Goal: Task Accomplishment & Management: Manage account settings

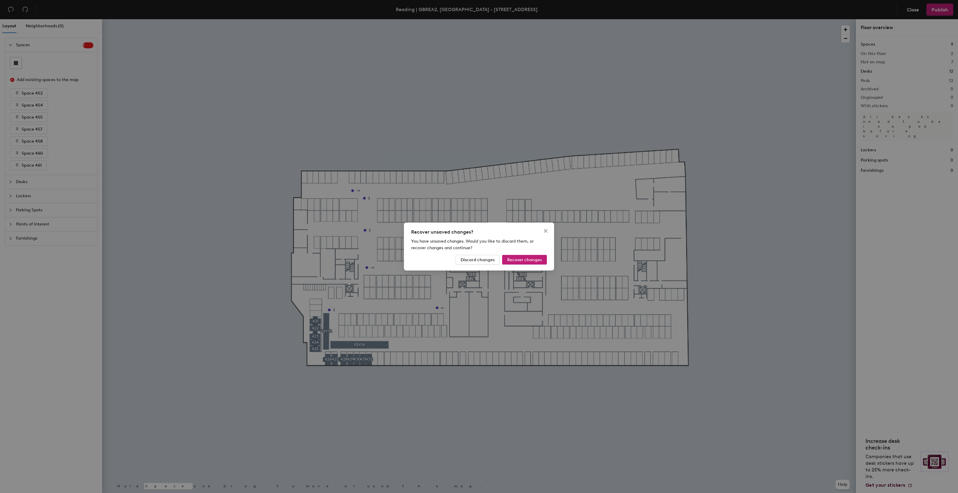
click at [425, 119] on div "Recover unsaved changes? You have unsaved changes. Would you like to discard th…" at bounding box center [479, 246] width 958 height 493
click at [523, 260] on span "Recover changes" at bounding box center [524, 259] width 35 height 5
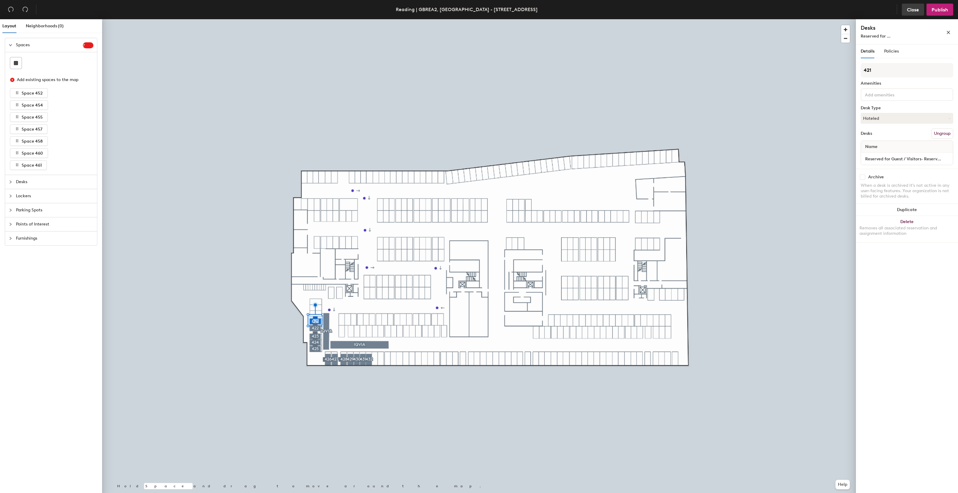
click at [913, 10] on span "Close" at bounding box center [913, 10] width 12 height 6
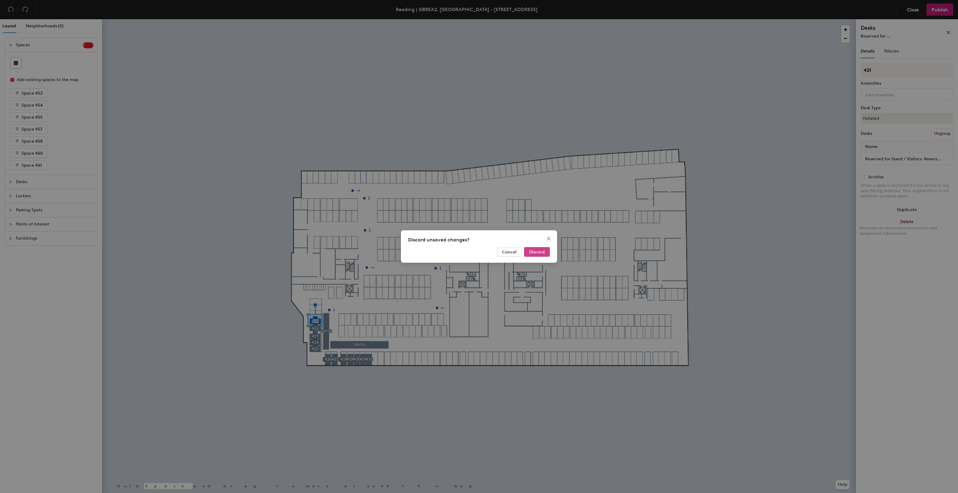
click at [541, 253] on span "Discard" at bounding box center [537, 251] width 16 height 5
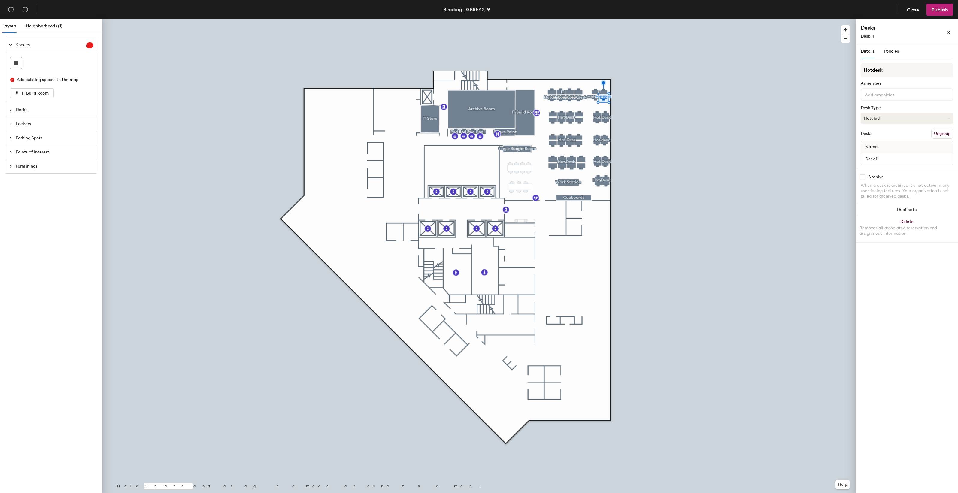
click at [949, 119] on icon at bounding box center [948, 118] width 3 height 3
click at [888, 50] on span "Policies" at bounding box center [891, 51] width 15 height 5
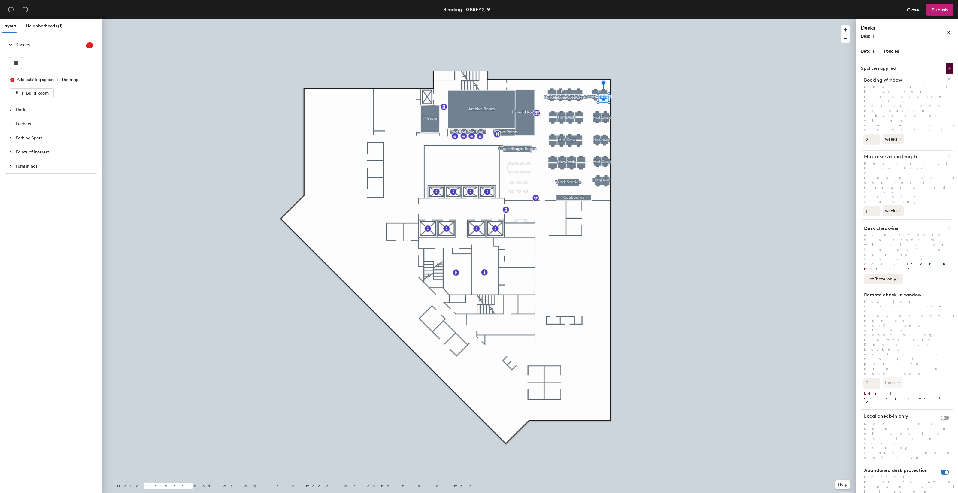
click at [888, 50] on span "Policies" at bounding box center [891, 51] width 15 height 5
click at [867, 54] on div "Details" at bounding box center [867, 51] width 14 height 7
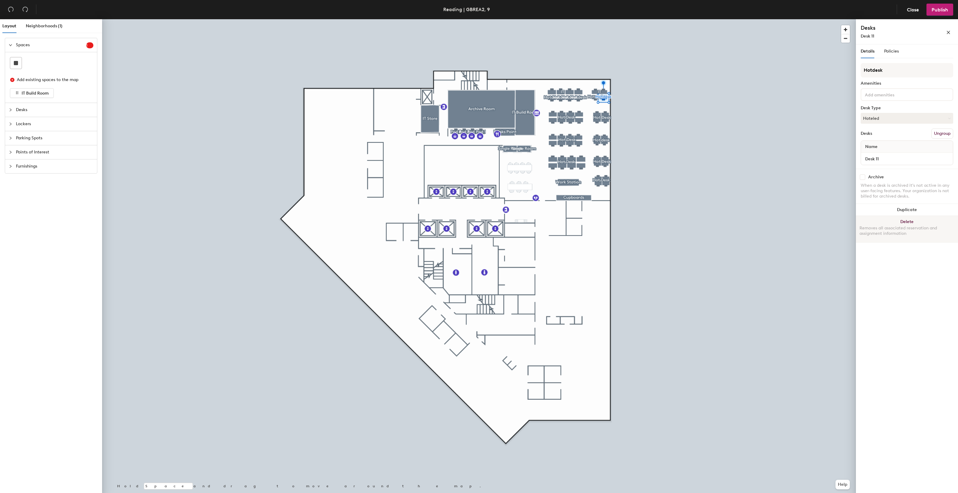
click at [909, 222] on button "Delete Removes all associated reservation and assignment information" at bounding box center [907, 229] width 102 height 26
click at [895, 225] on div "Removes all associated reservation and assignment information" at bounding box center [906, 230] width 95 height 11
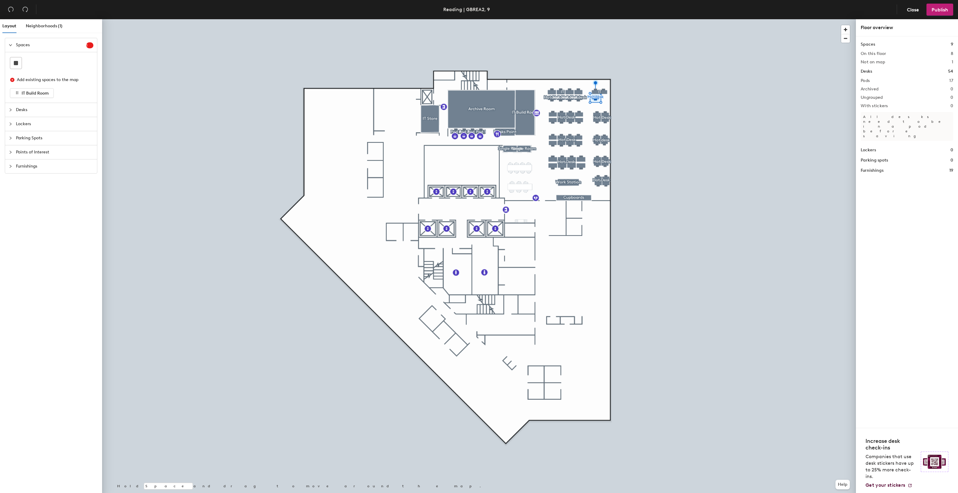
click at [595, 19] on div at bounding box center [479, 19] width 754 height 0
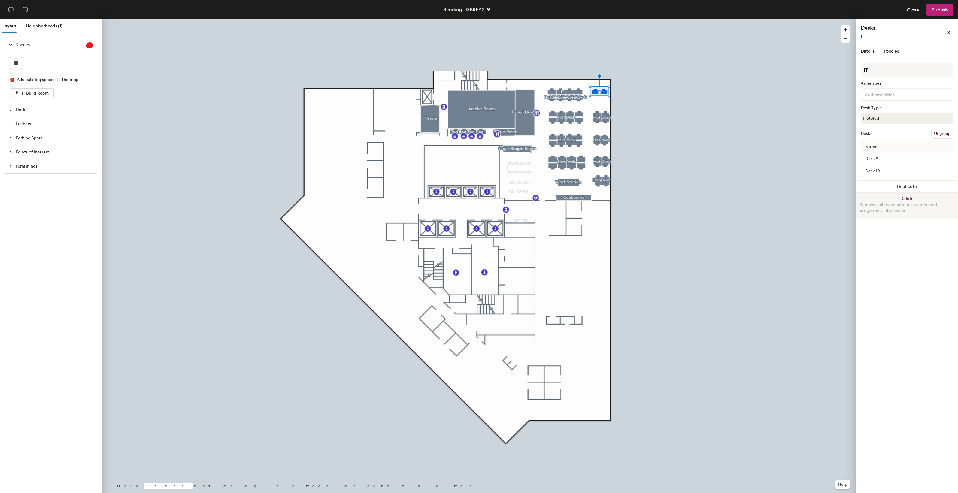
click at [899, 198] on button "Delete Removes all associated reservation and assignment information" at bounding box center [907, 206] width 102 height 26
click at [903, 220] on button "Delete Removes all associated reservation and assignment information" at bounding box center [907, 230] width 102 height 26
click at [898, 221] on button "Delete Removes all associated reservation and assignment information" at bounding box center [907, 229] width 102 height 26
click at [905, 217] on button "Delete Removes all associated reservation and assignment information" at bounding box center [907, 229] width 102 height 26
click at [900, 219] on button "Delete Removes all associated reservation and assignment information" at bounding box center [907, 229] width 102 height 26
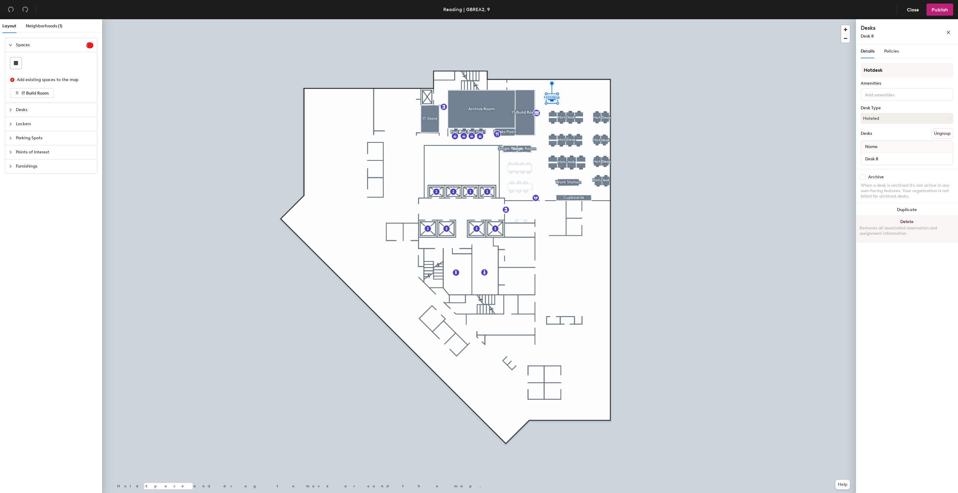
click at [906, 218] on button "Delete Removes all associated reservation and assignment information" at bounding box center [907, 229] width 102 height 26
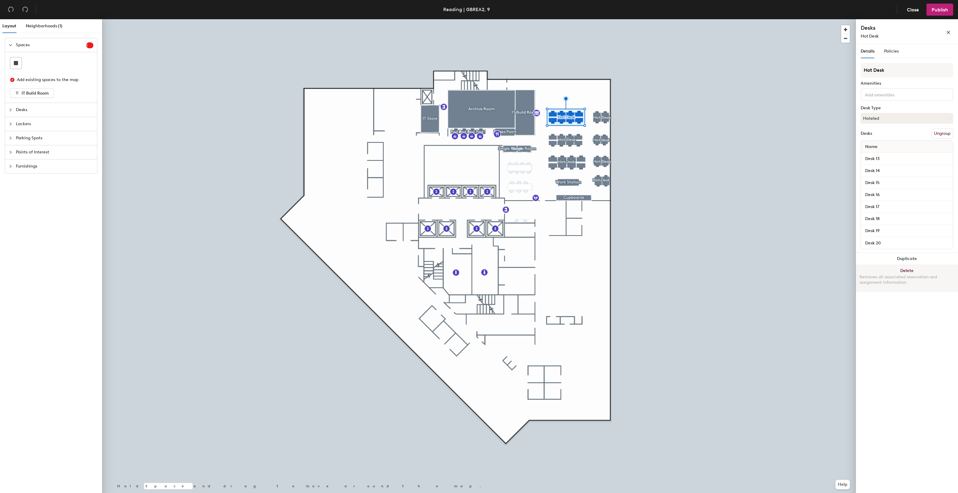
click at [909, 272] on button "Delete Removes all associated reservation and assignment information" at bounding box center [907, 278] width 102 height 26
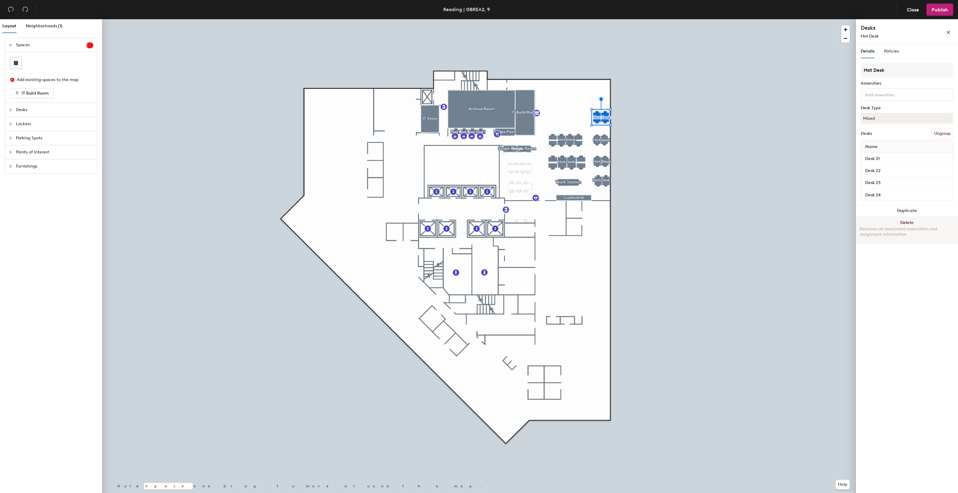
click at [897, 225] on button "Delete Removes all associated reservation and assignment information" at bounding box center [907, 230] width 102 height 26
click at [907, 223] on button "Delete Removes all associated reservation and assignment information" at bounding box center [907, 230] width 102 height 26
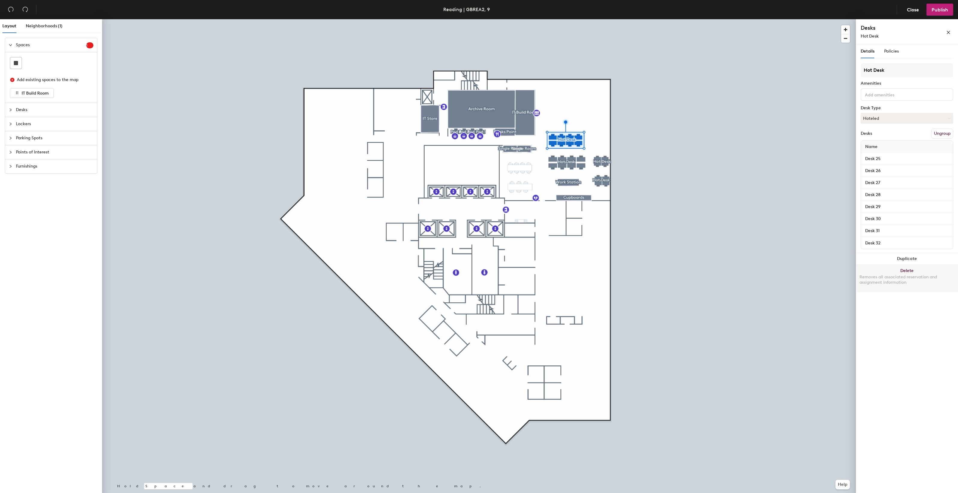
click at [902, 272] on button "Delete Removes all associated reservation and assignment information" at bounding box center [907, 278] width 102 height 26
click at [903, 271] on button "Delete Removes all associated reservation and assignment information" at bounding box center [907, 278] width 102 height 26
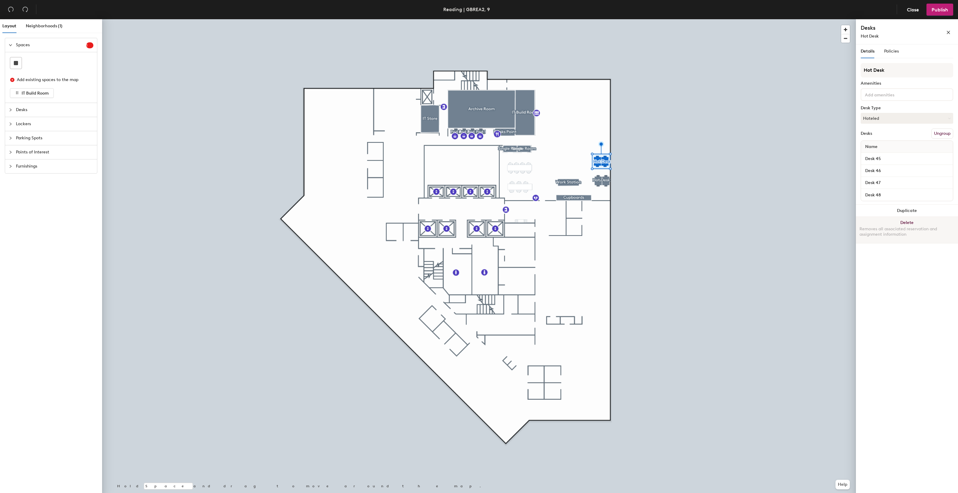
click at [911, 226] on div "Removes all associated reservation and assignment information" at bounding box center [906, 231] width 95 height 11
click at [912, 227] on div "Removes all associated reservation and assignment information" at bounding box center [906, 231] width 95 height 11
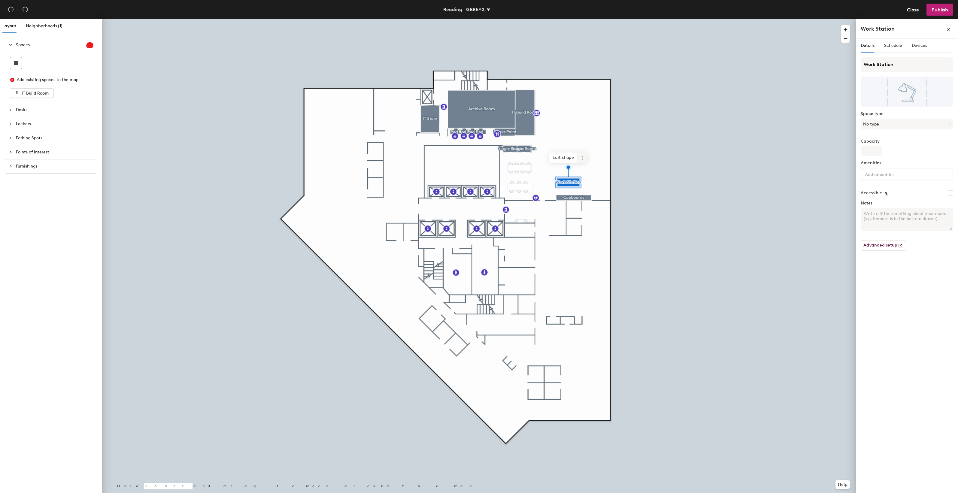
click at [584, 158] on icon at bounding box center [582, 158] width 5 height 5
click at [588, 191] on span "Delete" at bounding box center [603, 192] width 53 height 10
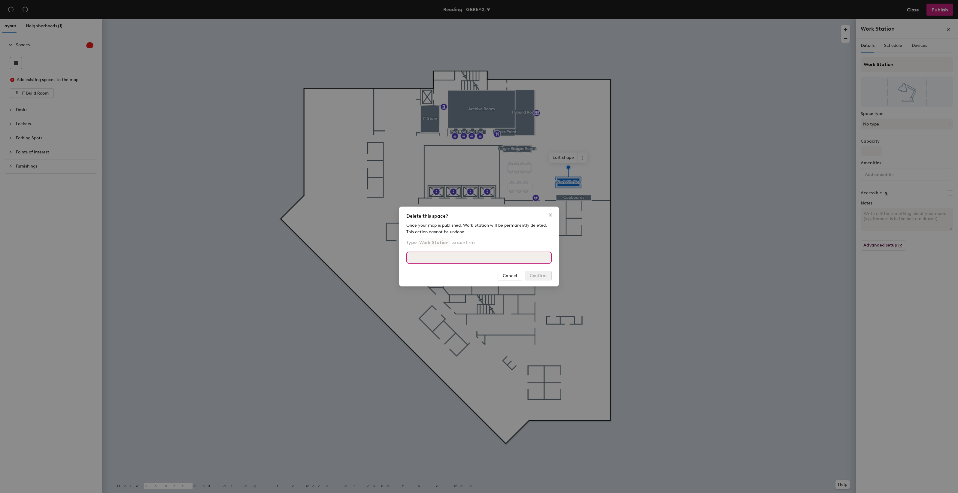
drag, startPoint x: 461, startPoint y: 259, endPoint x: 459, endPoint y: 256, distance: 3.7
click at [460, 259] on input at bounding box center [478, 258] width 145 height 12
type input "w"
type input "Work Station"
click at [543, 276] on span "Confirm" at bounding box center [538, 275] width 17 height 5
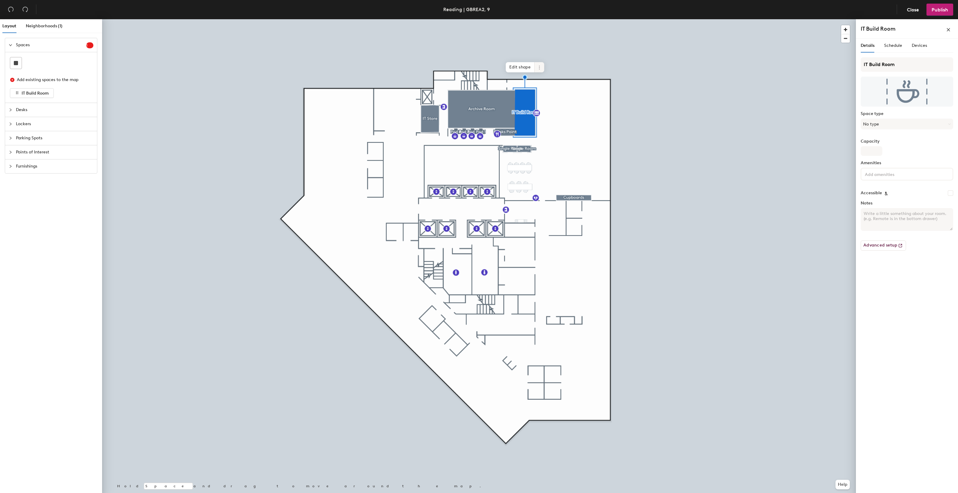
click at [541, 67] on icon at bounding box center [539, 67] width 5 height 5
click at [546, 101] on span "Delete" at bounding box center [560, 102] width 53 height 10
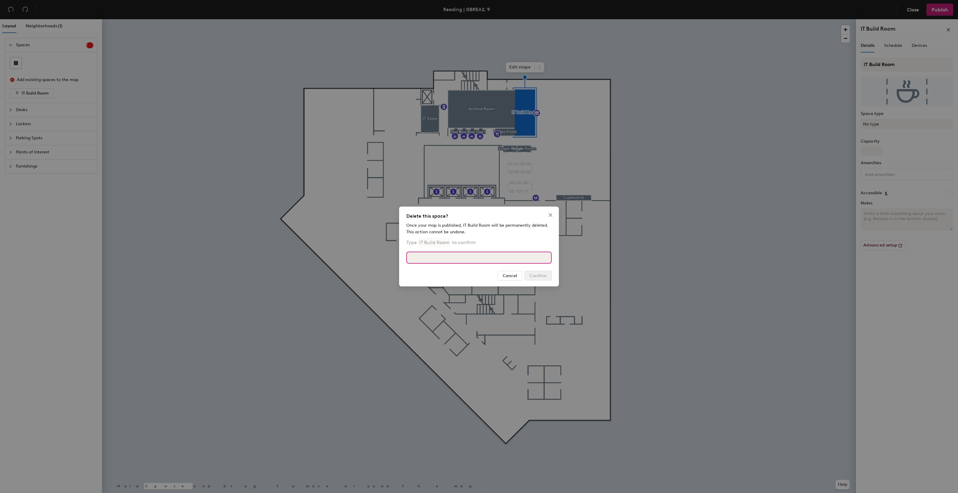
click at [433, 261] on input at bounding box center [478, 258] width 145 height 12
type input "IT Build Room"
click at [545, 275] on span "Confirm" at bounding box center [538, 275] width 17 height 5
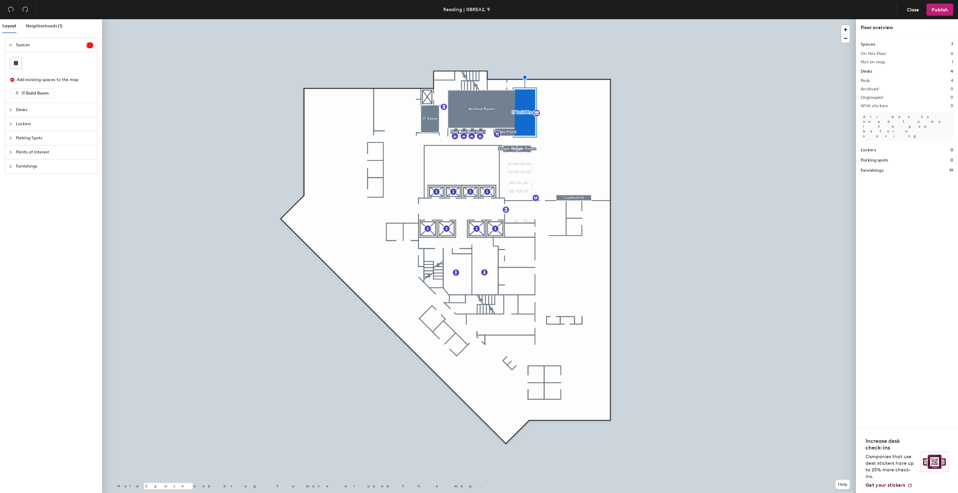
click at [474, 19] on div at bounding box center [479, 19] width 754 height 0
click at [457, 119] on span "Delete" at bounding box center [464, 120] width 21 height 10
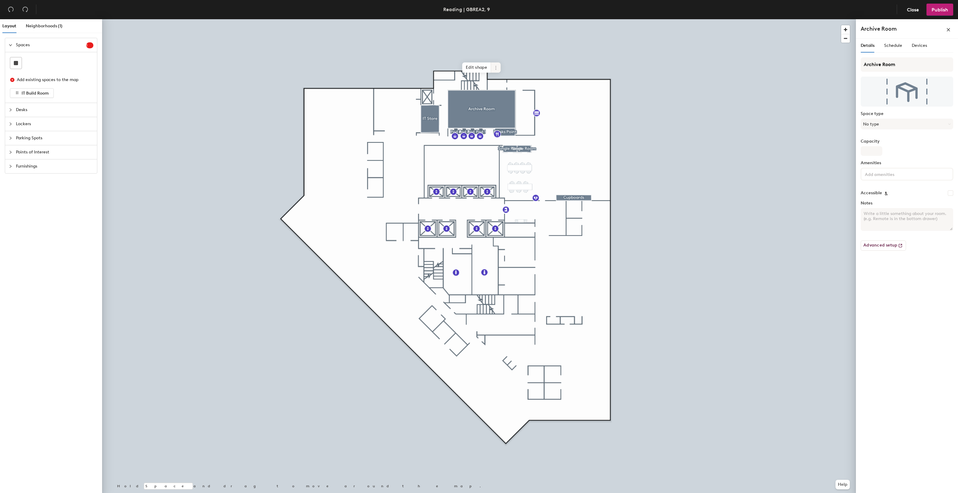
drag, startPoint x: 457, startPoint y: 119, endPoint x: 496, endPoint y: 70, distance: 62.7
click at [493, 70] on span at bounding box center [496, 67] width 10 height 10
click at [496, 70] on icon at bounding box center [495, 67] width 5 height 5
click at [503, 101] on span "Delete" at bounding box center [517, 102] width 53 height 10
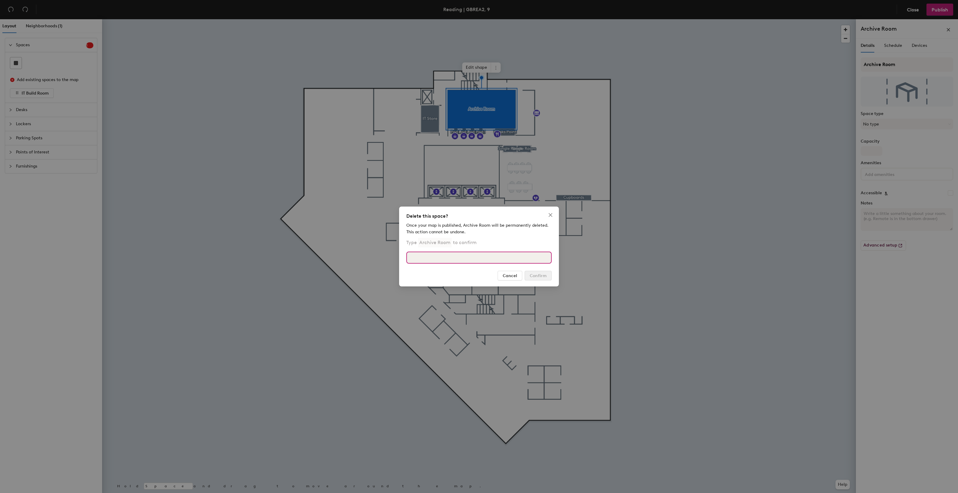
click at [455, 252] on input at bounding box center [478, 258] width 145 height 12
type input "Archive Room"
click at [537, 276] on span "Confirm" at bounding box center [538, 275] width 17 height 5
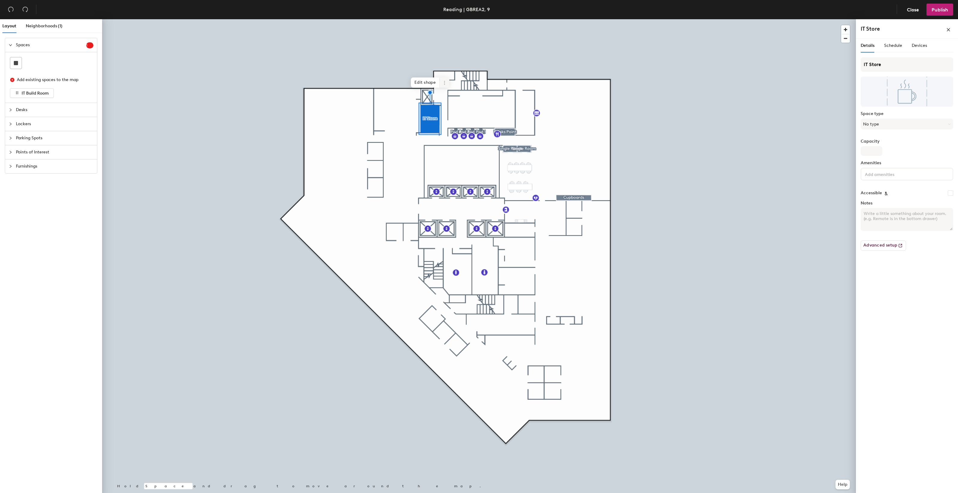
click at [443, 84] on icon at bounding box center [444, 82] width 5 height 5
click at [446, 116] on span "Delete" at bounding box center [465, 117] width 53 height 10
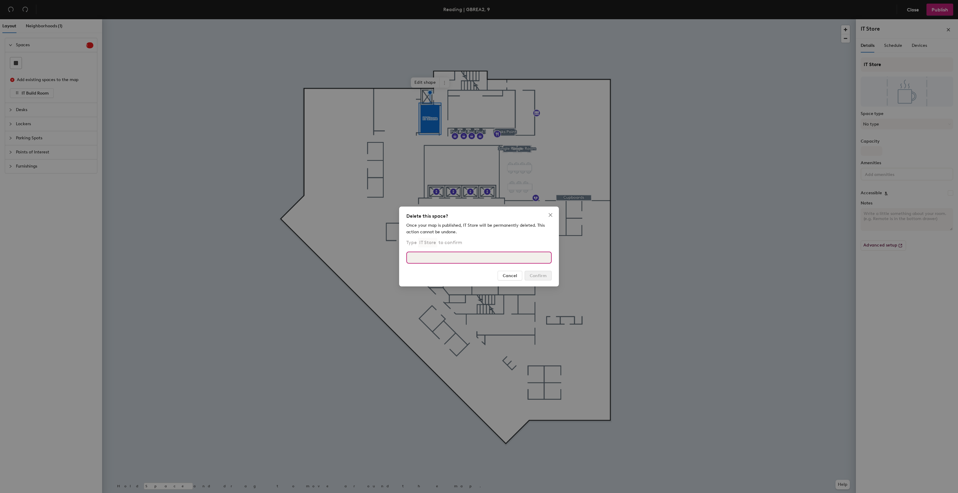
click at [450, 255] on input at bounding box center [478, 258] width 145 height 12
type input "IT Store"
click at [542, 277] on span "Confirm" at bounding box center [538, 275] width 17 height 5
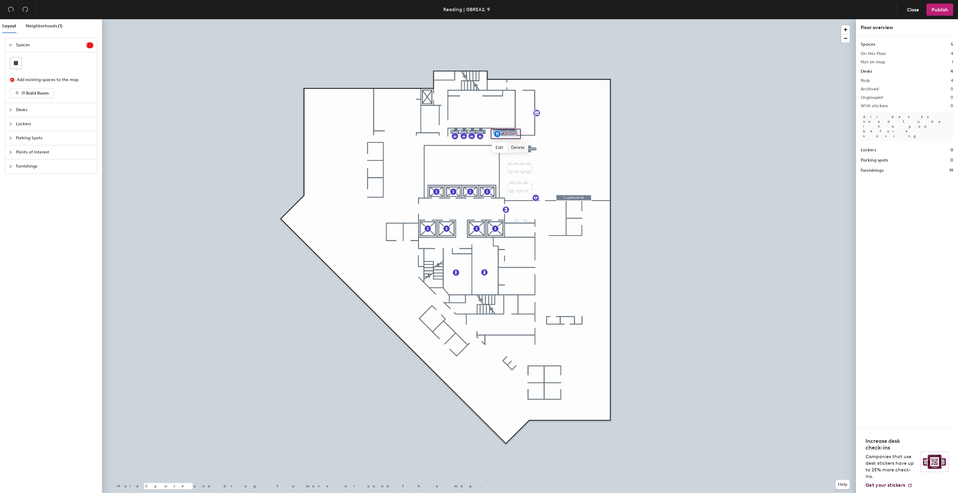
click at [513, 146] on span "Delete" at bounding box center [517, 148] width 21 height 10
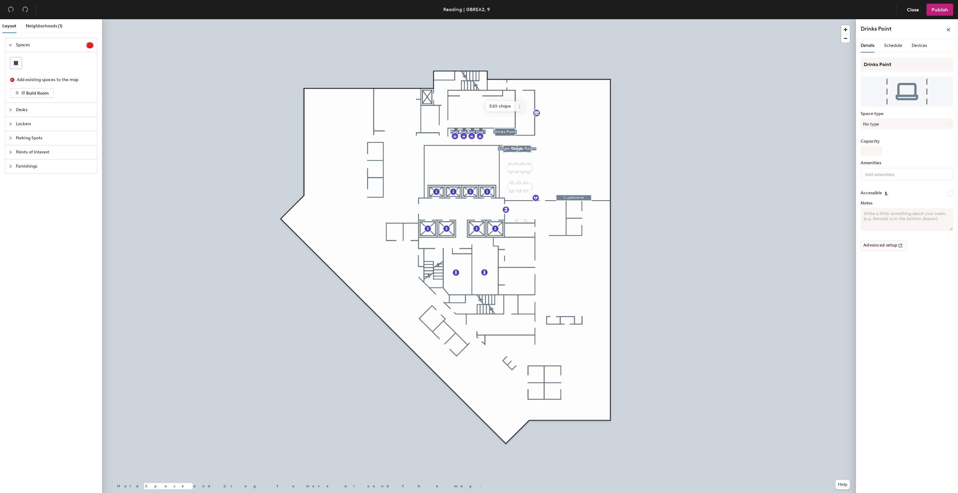
drag, startPoint x: 513, startPoint y: 146, endPoint x: 521, endPoint y: 106, distance: 40.8
click at [521, 106] on icon at bounding box center [519, 106] width 5 height 5
click at [521, 140] on span "Delete" at bounding box center [540, 141] width 53 height 10
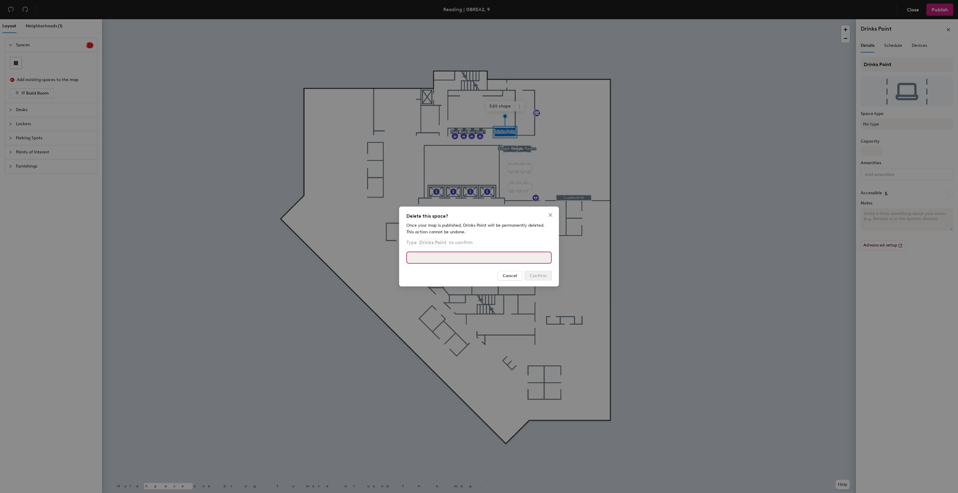
click at [447, 259] on input at bounding box center [478, 258] width 145 height 12
click at [424, 258] on input "Drinks Point" at bounding box center [478, 258] width 145 height 12
click at [446, 255] on input "Drinks Point" at bounding box center [478, 258] width 145 height 12
click at [407, 257] on input "Drinks Point" at bounding box center [478, 258] width 145 height 12
type input "Drinks Point"
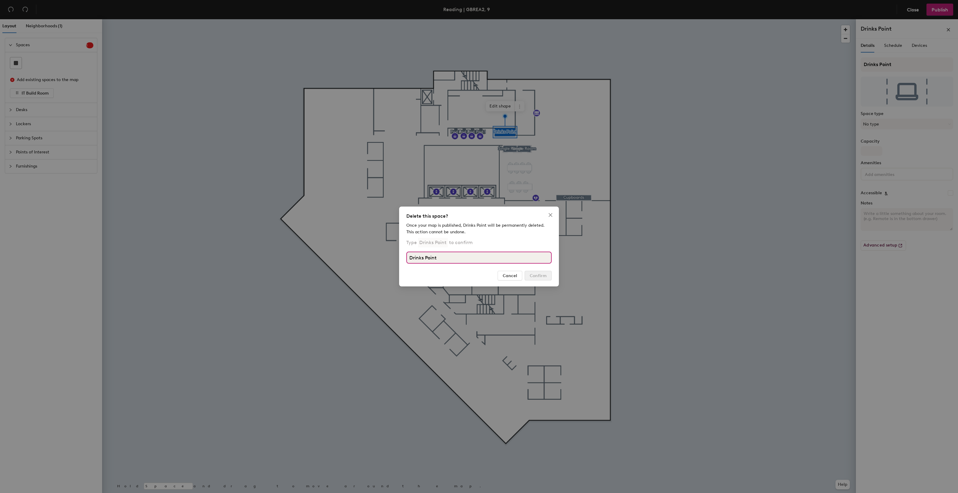
drag, startPoint x: 441, startPoint y: 258, endPoint x: 413, endPoint y: 258, distance: 28.2
click at [413, 258] on input "Drinks Point" at bounding box center [478, 258] width 145 height 12
type input "Drinks Point"
click at [546, 212] on button "Close" at bounding box center [551, 215] width 10 height 10
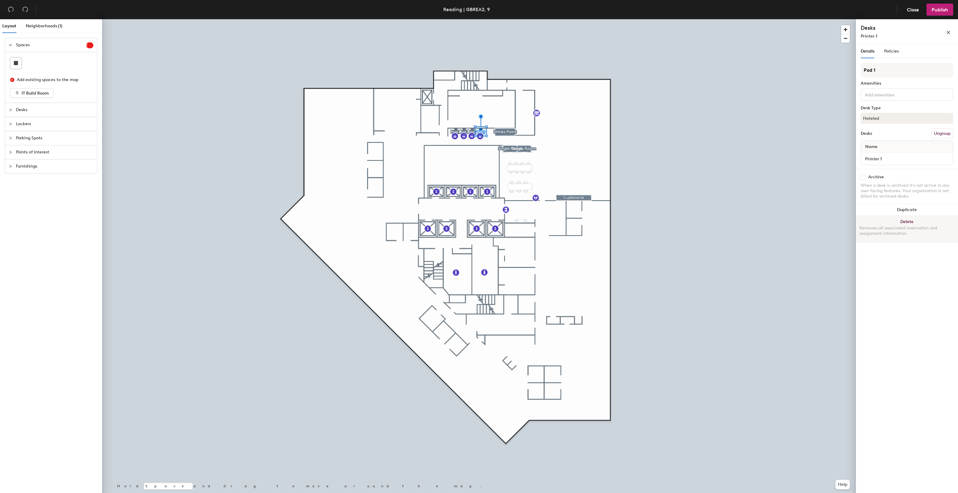
click at [905, 219] on button "Delete Removes all associated reservation and assignment information" at bounding box center [907, 229] width 102 height 26
click at [914, 221] on button "Delete Removes all associated reservation and assignment information" at bounding box center [907, 229] width 102 height 26
click at [906, 218] on button "Delete Removes all associated reservation and assignment information" at bounding box center [907, 229] width 102 height 26
click at [912, 218] on button "Delete Removes all associated reservation and assignment information" at bounding box center [907, 229] width 102 height 26
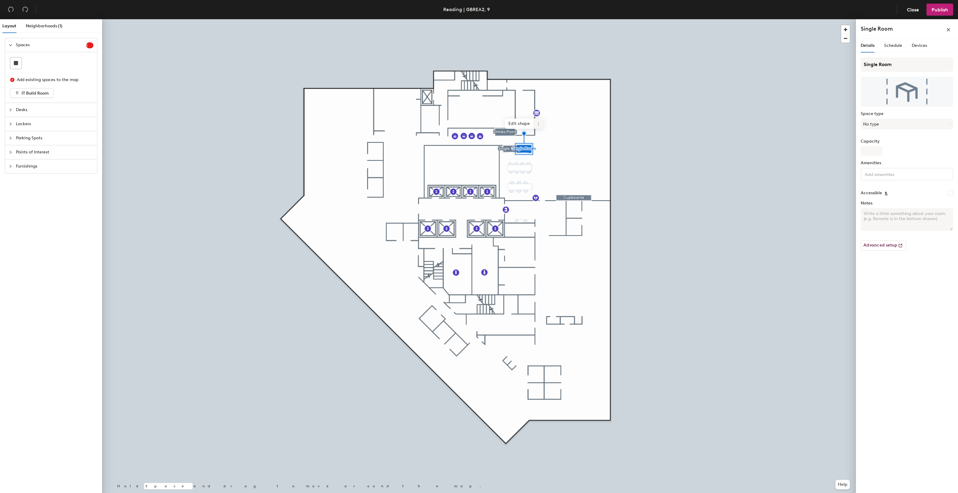
click at [541, 125] on span at bounding box center [539, 124] width 10 height 10
click at [553, 159] on span "Delete" at bounding box center [559, 158] width 53 height 10
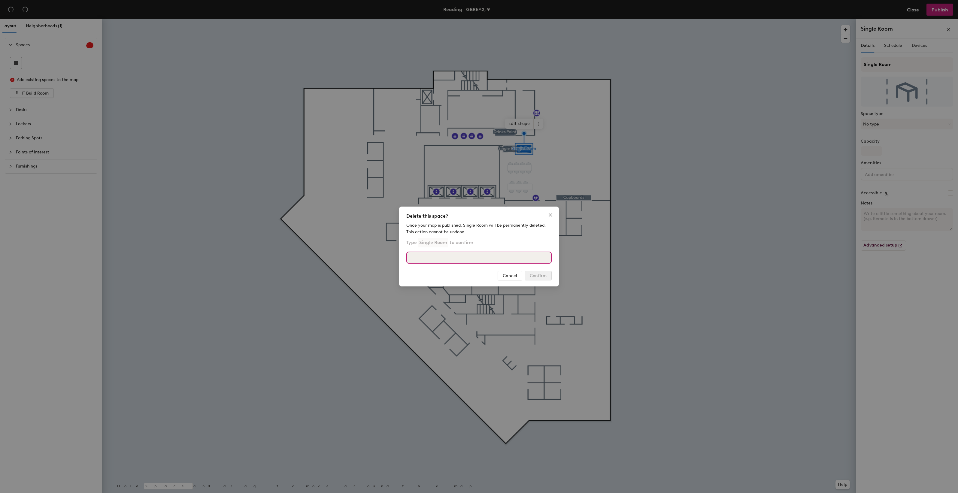
click at [424, 257] on input at bounding box center [478, 258] width 145 height 12
click at [421, 257] on input "Sinfgel Room" at bounding box center [478, 258] width 145 height 12
click at [421, 257] on input "Sinel Room" at bounding box center [478, 258] width 145 height 12
click at [462, 262] on input "Single Room" at bounding box center [478, 258] width 145 height 12
type input "S"
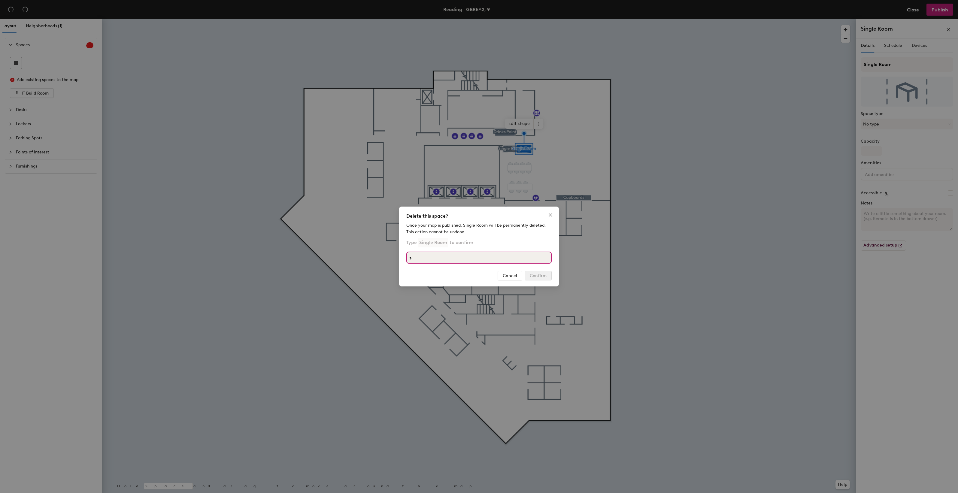
type input "s"
type input "Single Room"
click at [513, 274] on span "Cancel" at bounding box center [510, 275] width 14 height 5
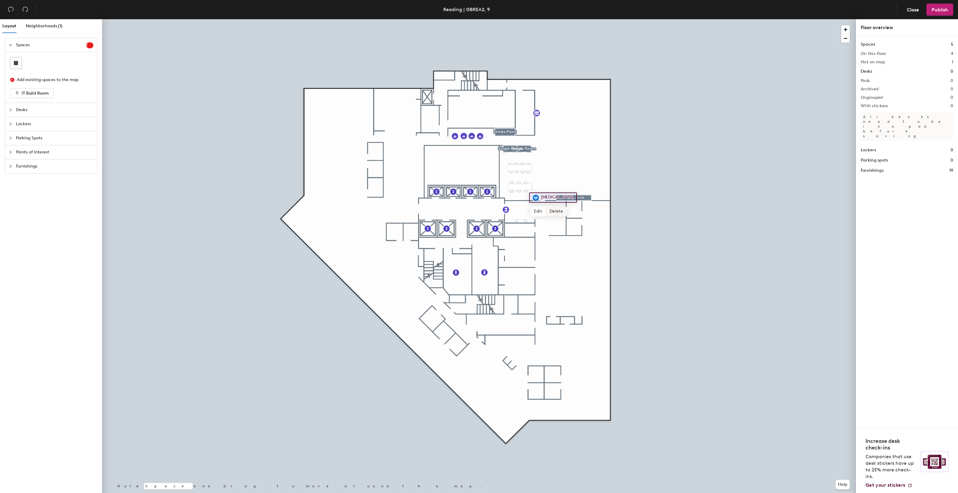
click at [561, 211] on span "Delete" at bounding box center [556, 211] width 21 height 10
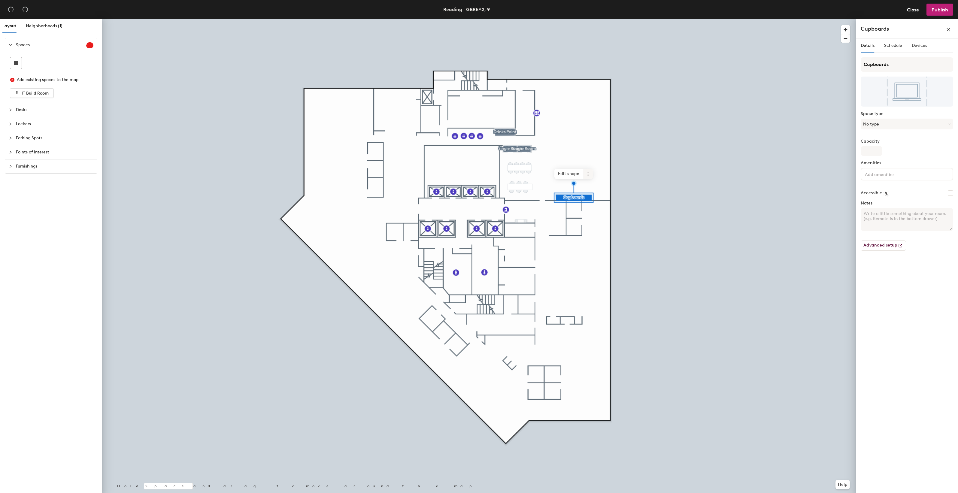
click at [587, 176] on icon at bounding box center [587, 174] width 5 height 5
click at [602, 189] on span "Remove from map" at bounding box center [609, 188] width 53 height 10
click at [541, 128] on span at bounding box center [539, 124] width 10 height 10
click at [545, 137] on span "Remove from map" at bounding box center [559, 138] width 53 height 10
click at [528, 128] on div "Edit shape" at bounding box center [510, 124] width 38 height 10
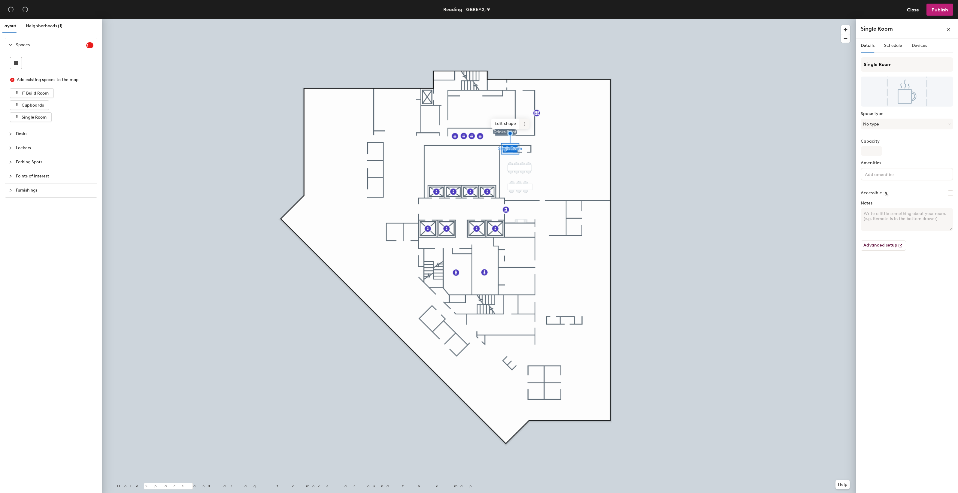
click at [526, 127] on span at bounding box center [525, 124] width 10 height 10
click at [539, 136] on span "Remove from map" at bounding box center [545, 138] width 53 height 10
click at [519, 110] on span at bounding box center [520, 106] width 10 height 10
click at [525, 116] on span "Remove from map" at bounding box center [540, 120] width 53 height 10
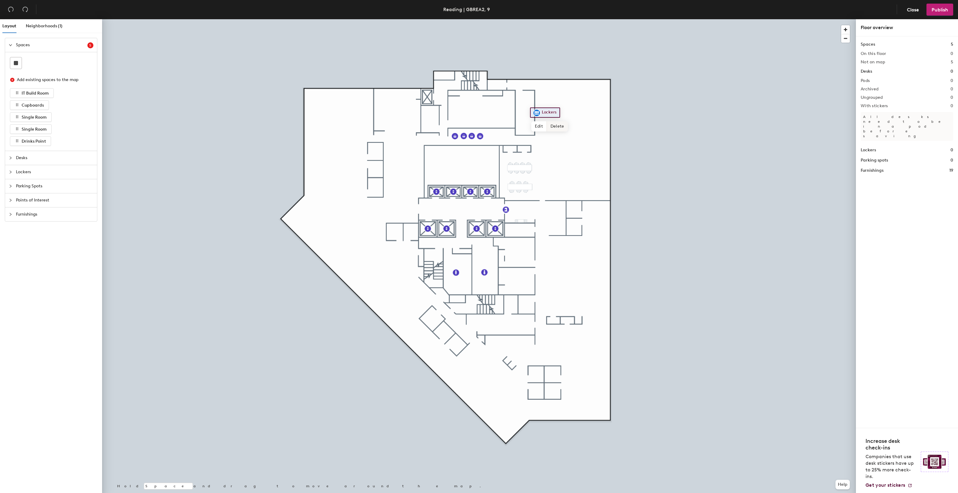
click at [552, 128] on span "Delete" at bounding box center [557, 126] width 21 height 10
click at [485, 150] on span "Delete" at bounding box center [484, 149] width 21 height 10
click at [523, 221] on span "Delete" at bounding box center [526, 223] width 21 height 10
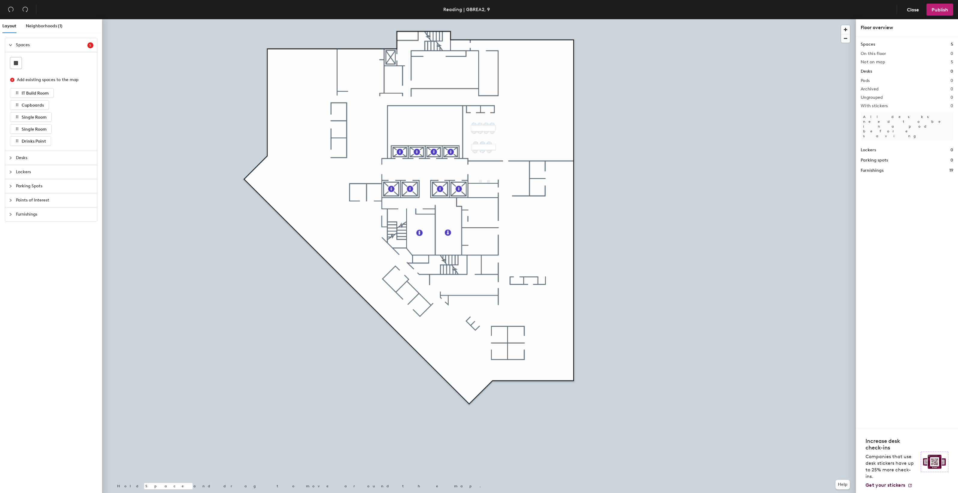
click at [937, 16] on header "Reading | GBREA2, 9 Close Publish" at bounding box center [479, 9] width 958 height 19
click at [937, 14] on button "Publish" at bounding box center [939, 10] width 27 height 12
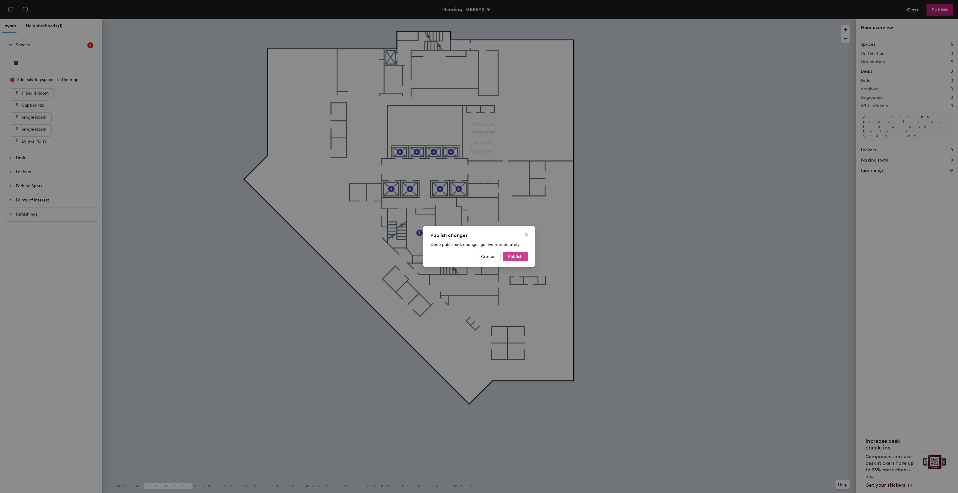
click at [519, 254] on span "Publish" at bounding box center [515, 256] width 14 height 5
